Goal: Browse casually

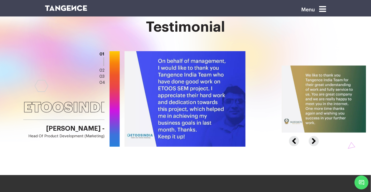
scroll to position [809, 0]
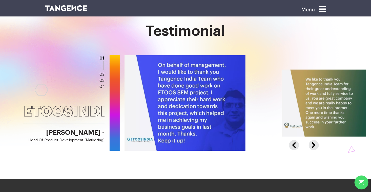
click at [312, 140] on button "Next" at bounding box center [313, 142] width 9 height 5
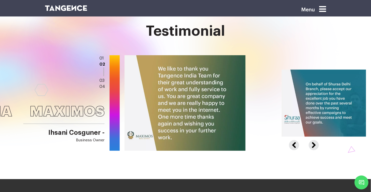
click at [312, 140] on button "Next" at bounding box center [313, 142] width 9 height 5
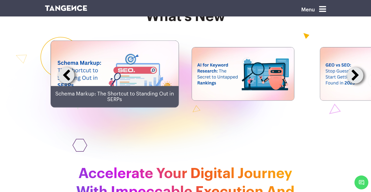
scroll to position [1192, 0]
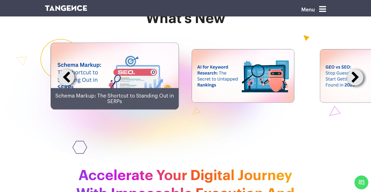
click at [354, 86] on button at bounding box center [355, 77] width 16 height 16
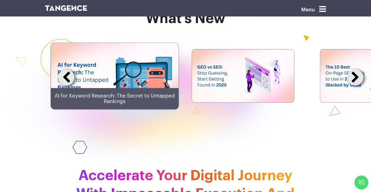
click at [354, 86] on button at bounding box center [355, 77] width 16 height 16
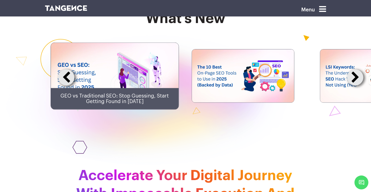
click at [354, 86] on button at bounding box center [355, 77] width 16 height 16
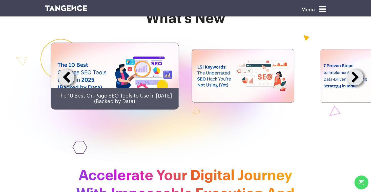
click at [354, 86] on button at bounding box center [355, 77] width 16 height 16
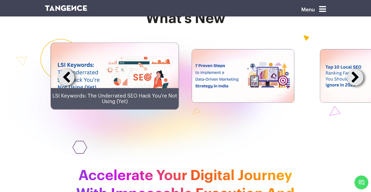
click at [65, 86] on button at bounding box center [66, 77] width 16 height 16
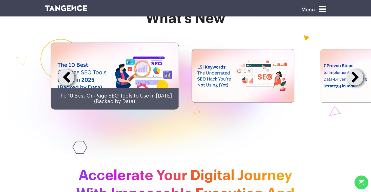
click at [355, 86] on button at bounding box center [355, 77] width 16 height 16
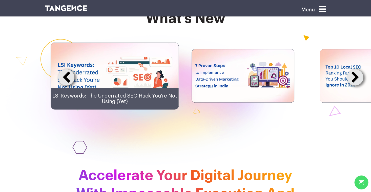
click at [355, 86] on button at bounding box center [355, 77] width 16 height 16
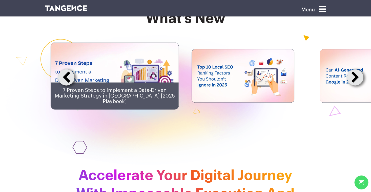
click at [356, 86] on button at bounding box center [355, 77] width 16 height 16
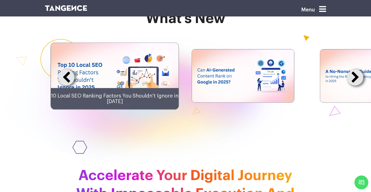
click at [356, 86] on button at bounding box center [355, 77] width 16 height 16
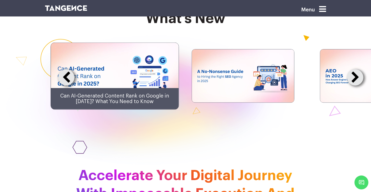
click at [356, 86] on button at bounding box center [355, 77] width 16 height 16
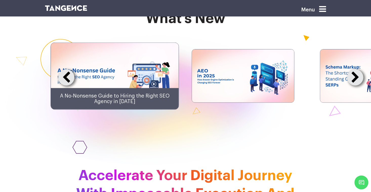
click at [359, 86] on button at bounding box center [355, 77] width 16 height 16
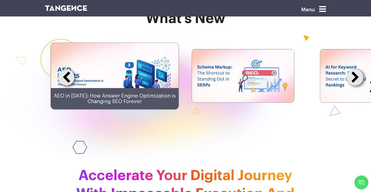
click at [359, 86] on button at bounding box center [355, 77] width 16 height 16
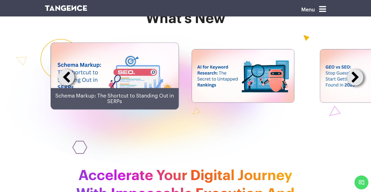
click at [359, 86] on button at bounding box center [355, 77] width 16 height 16
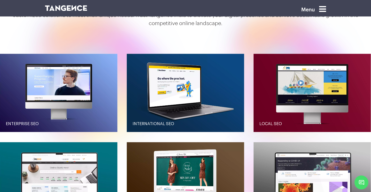
scroll to position [599, 0]
